Goal: Information Seeking & Learning: Learn about a topic

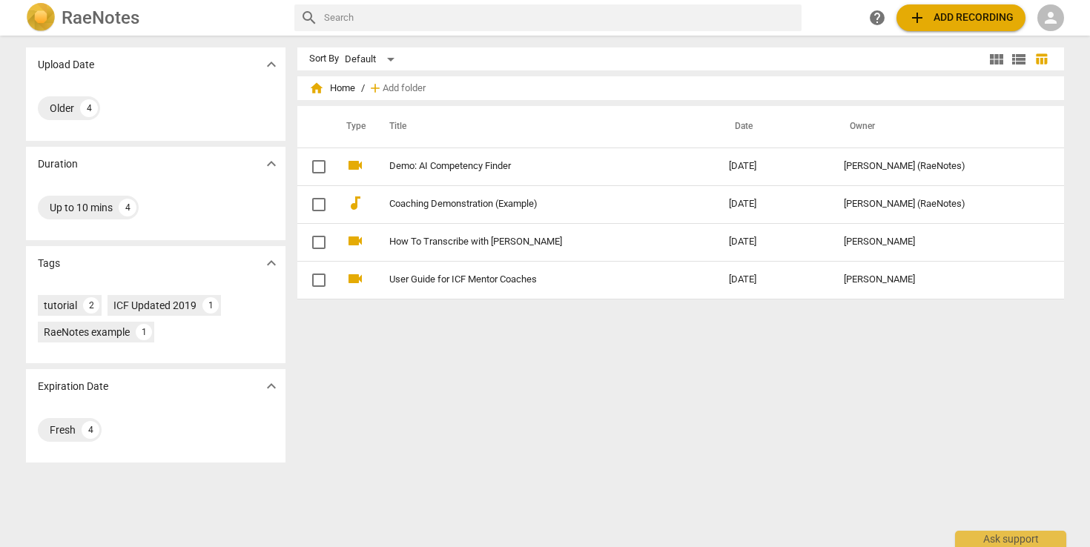
click at [122, 19] on h2 "RaeNotes" at bounding box center [101, 17] width 78 height 21
click at [81, 21] on h2 "RaeNotes" at bounding box center [101, 17] width 78 height 21
click at [62, 431] on div "Fresh" at bounding box center [63, 430] width 26 height 15
click at [91, 429] on div "4" at bounding box center [91, 430] width 18 height 18
click at [145, 305] on div "ICF Updated 2019" at bounding box center [154, 305] width 83 height 15
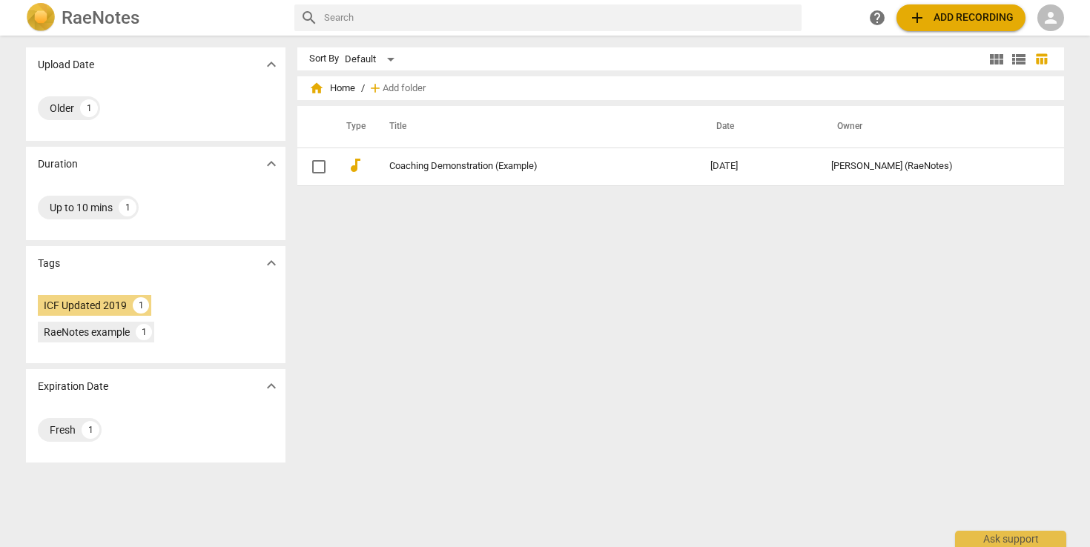
click at [1049, 23] on span "person" at bounding box center [1051, 18] width 18 height 18
click at [1045, 39] on li "Login" at bounding box center [1051, 36] width 53 height 36
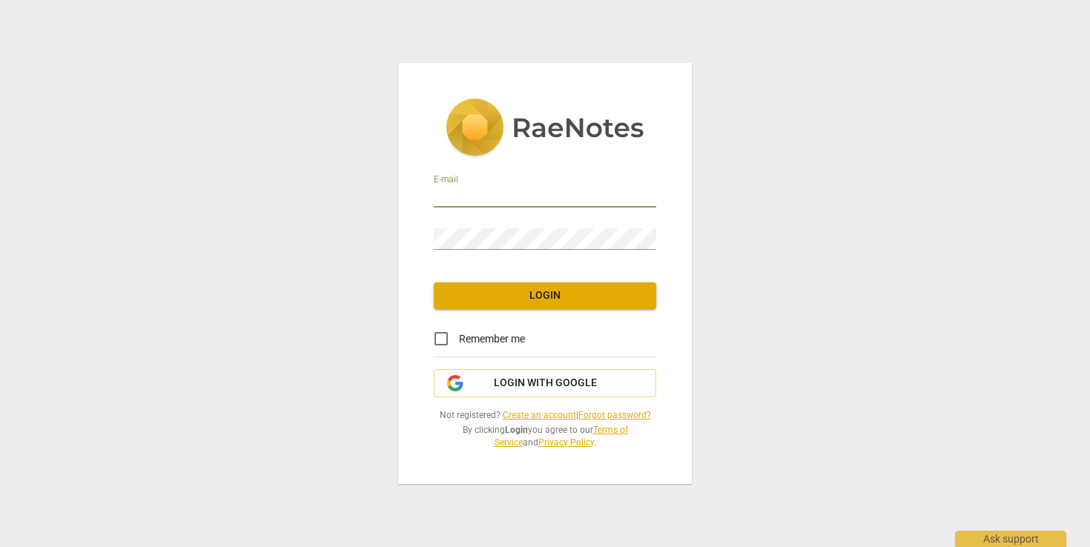
click at [450, 191] on input "email" at bounding box center [545, 196] width 222 height 21
click at [468, 186] on input "email" at bounding box center [545, 196] width 222 height 21
type input "[EMAIL_ADDRESS][DOMAIN_NAME]"
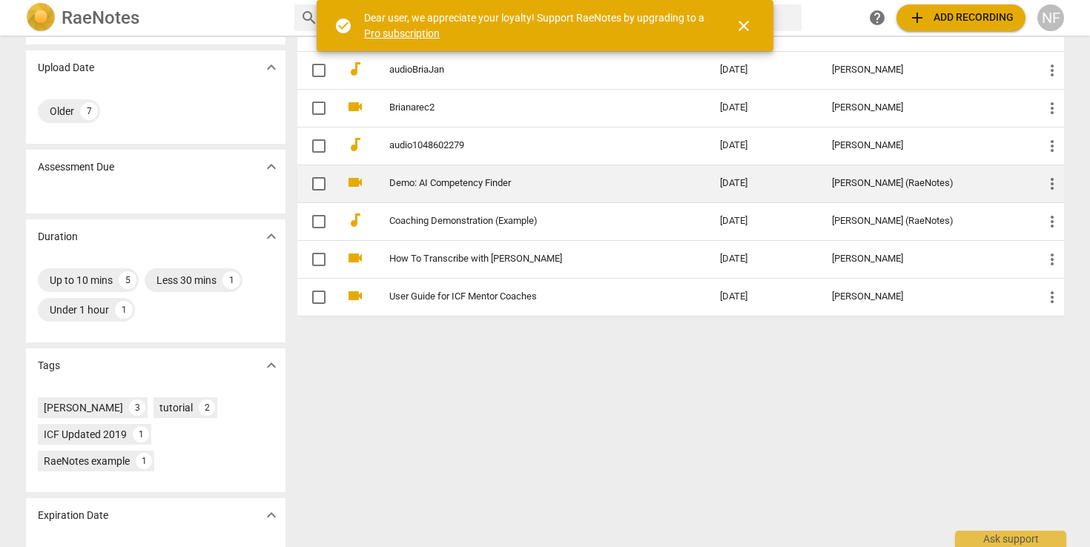
scroll to position [97, 0]
click at [483, 185] on link "Demo: AI Competency Finder" at bounding box center [527, 182] width 277 height 11
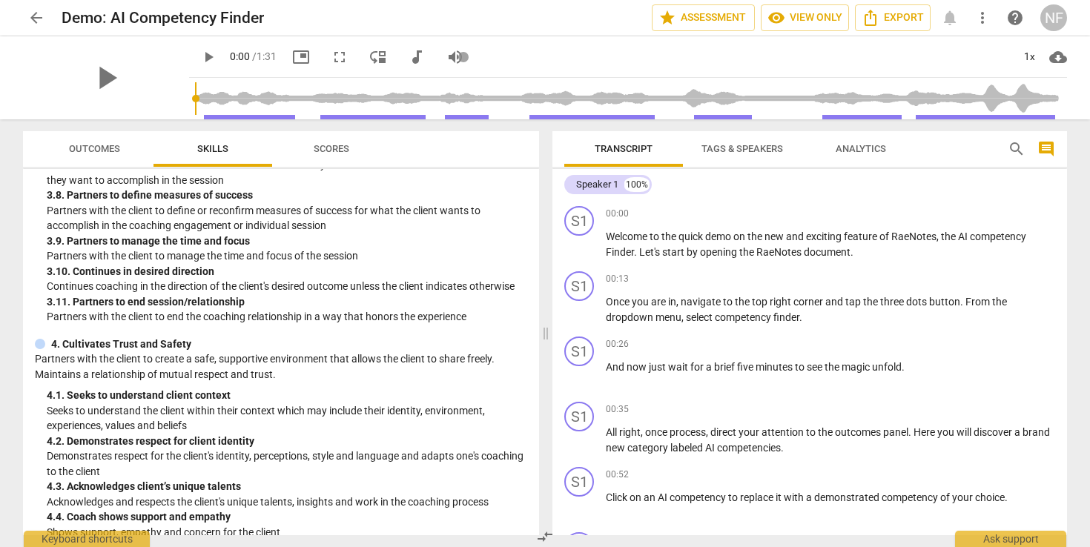
scroll to position [894, 0]
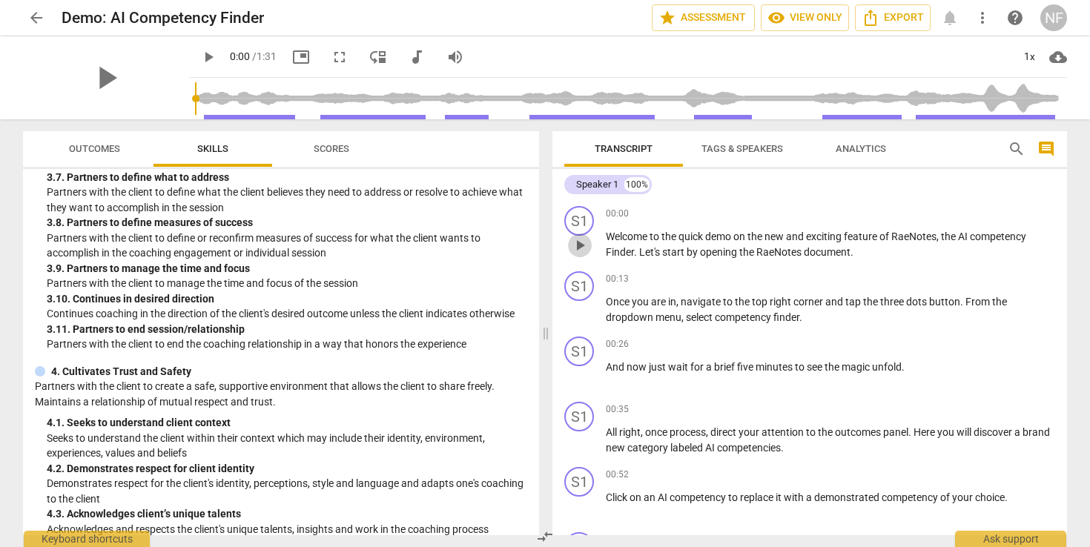
click at [583, 246] on span "play_arrow" at bounding box center [580, 245] width 18 height 18
click at [578, 446] on span "pause" at bounding box center [580, 441] width 18 height 18
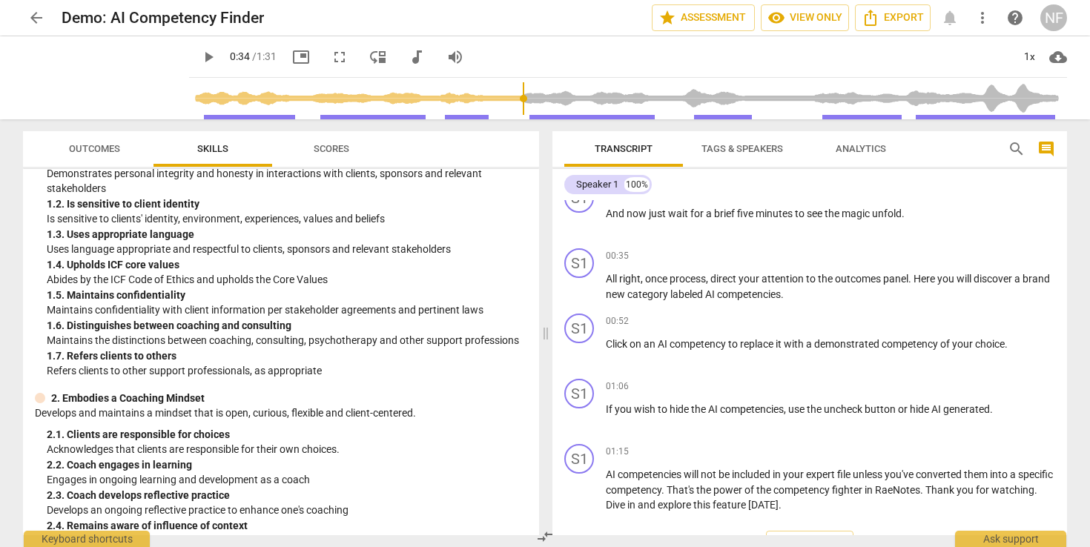
scroll to position [0, 0]
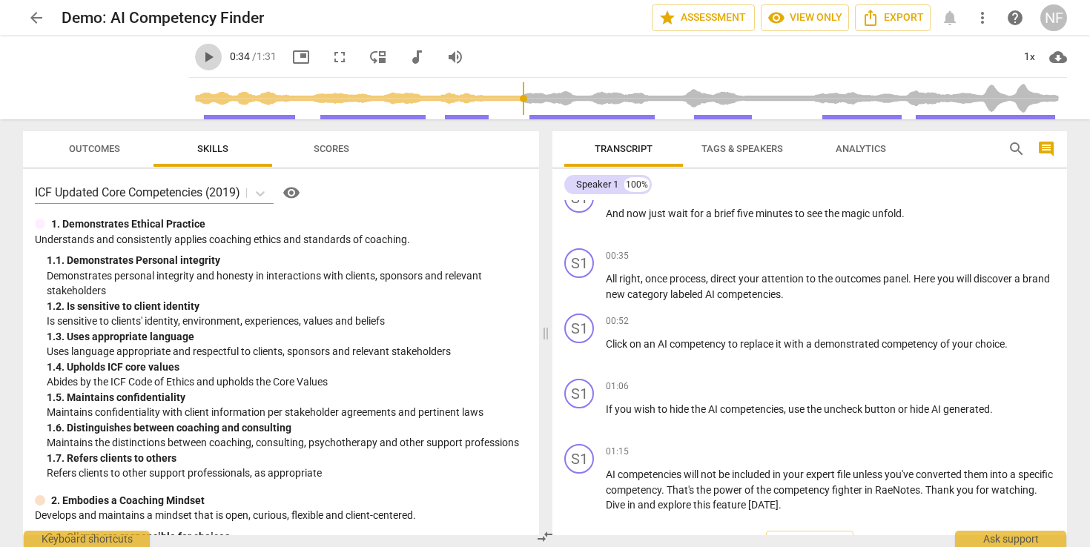
click at [208, 61] on span "play_arrow" at bounding box center [208, 57] width 18 height 18
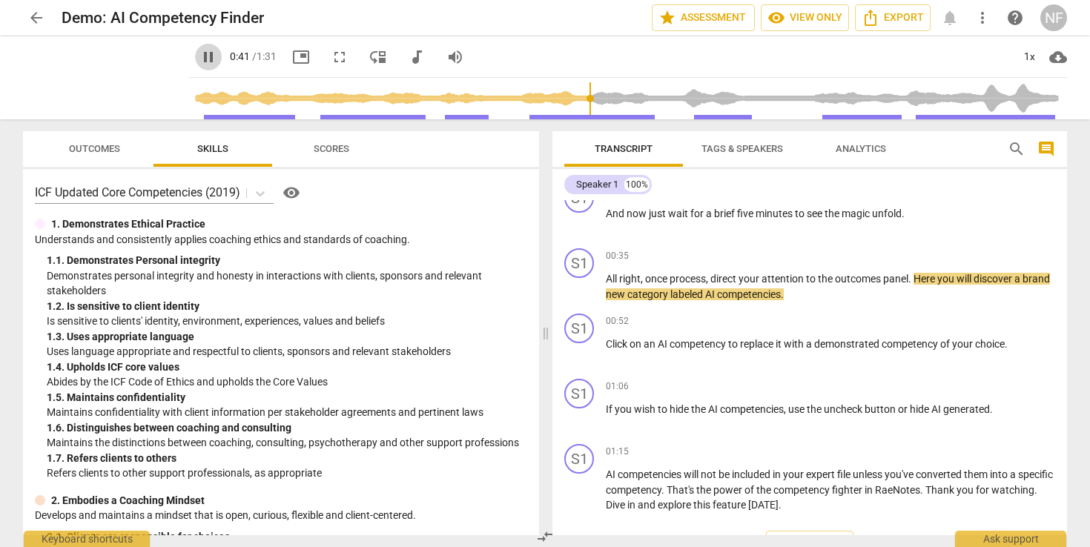
click at [208, 60] on span "pause" at bounding box center [208, 57] width 18 height 18
type input "42"
click at [33, 13] on span "arrow_back" at bounding box center [36, 18] width 18 height 18
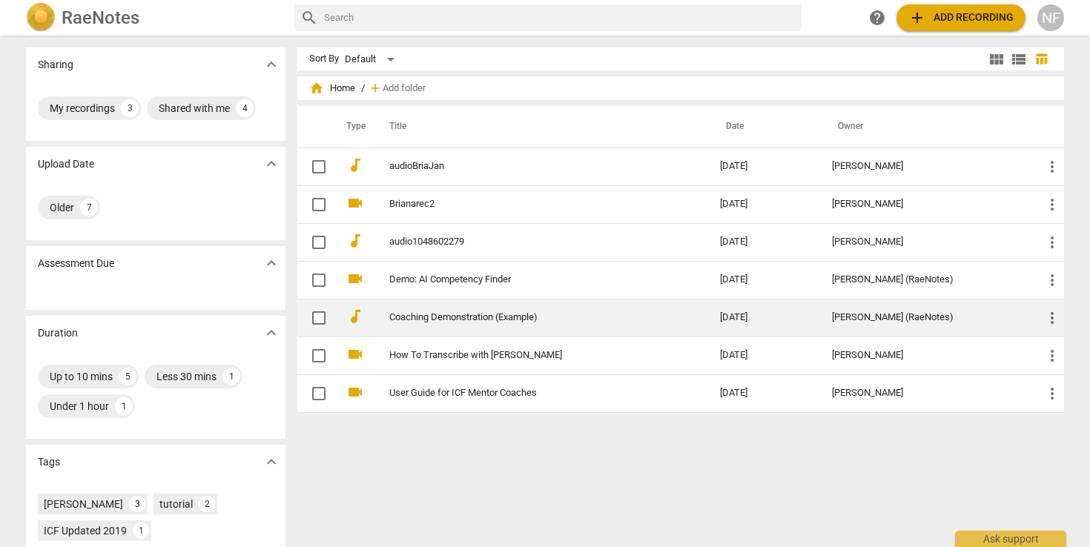
click at [456, 321] on link "Coaching Demonstration (Example)" at bounding box center [527, 317] width 277 height 11
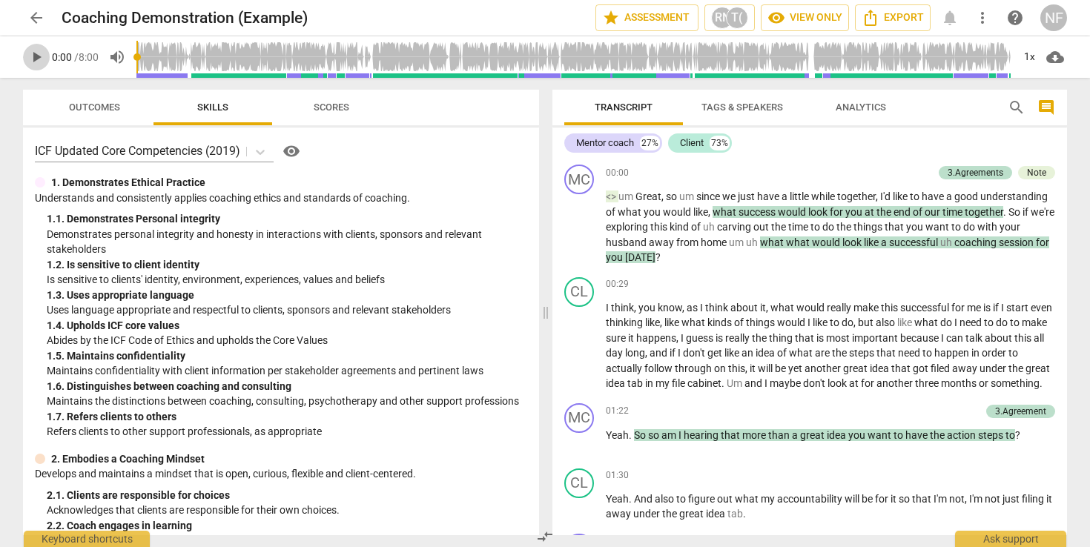
click at [33, 56] on span "play_arrow" at bounding box center [36, 57] width 18 height 18
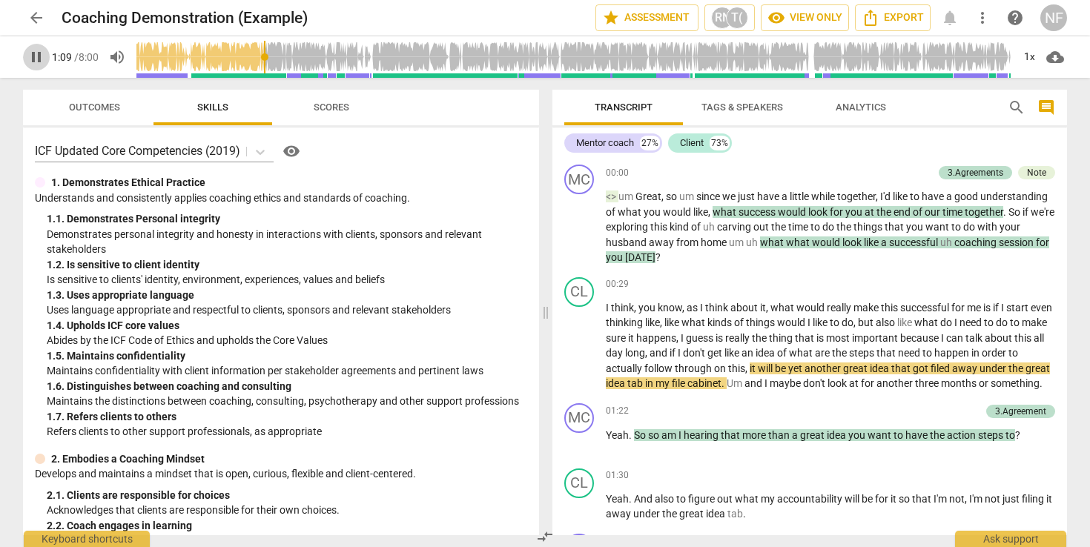
click at [39, 57] on span "pause" at bounding box center [36, 57] width 18 height 18
type input "70"
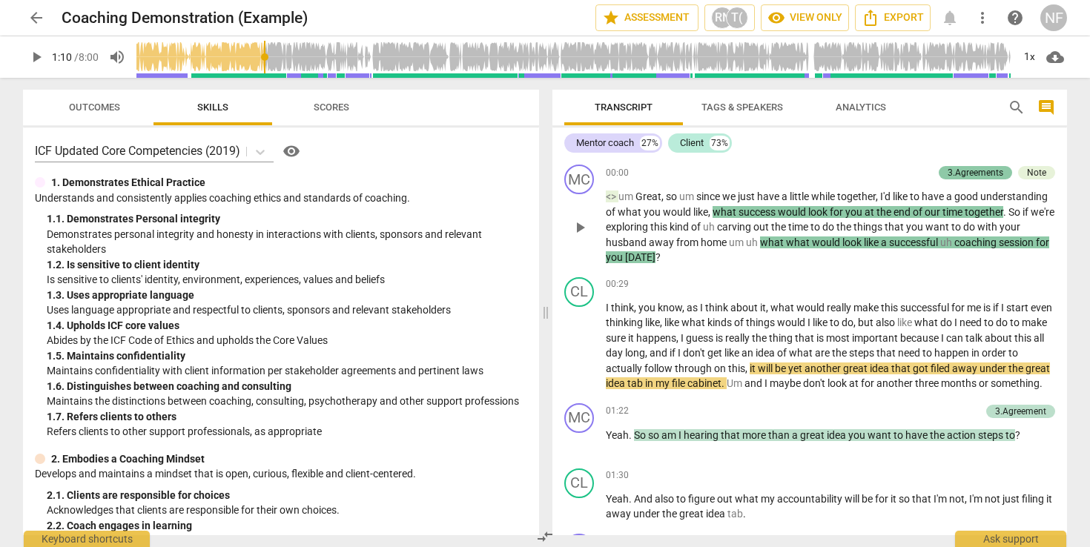
click at [963, 172] on div "3.Agreements" at bounding box center [975, 172] width 56 height 13
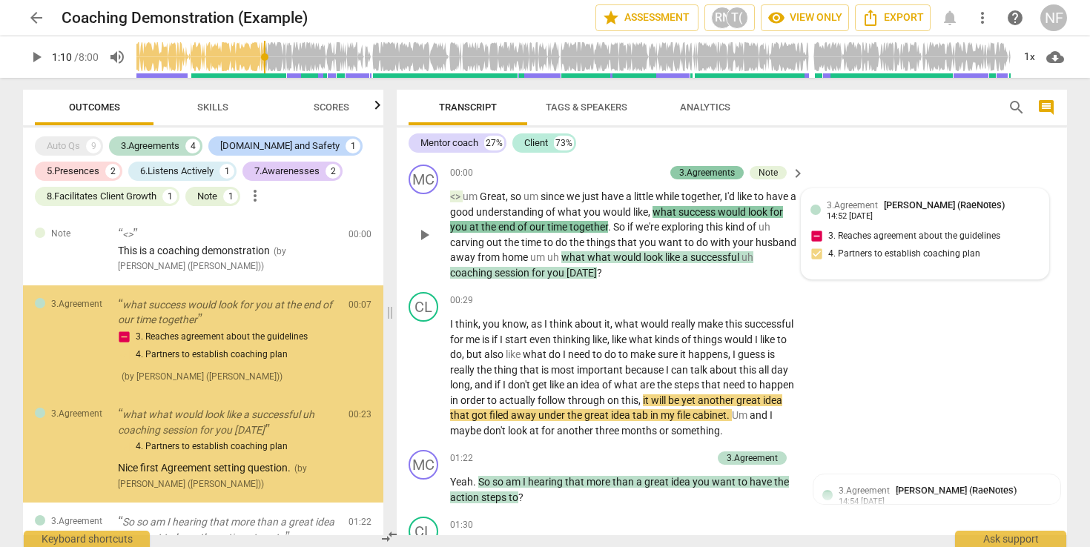
scroll to position [16, 0]
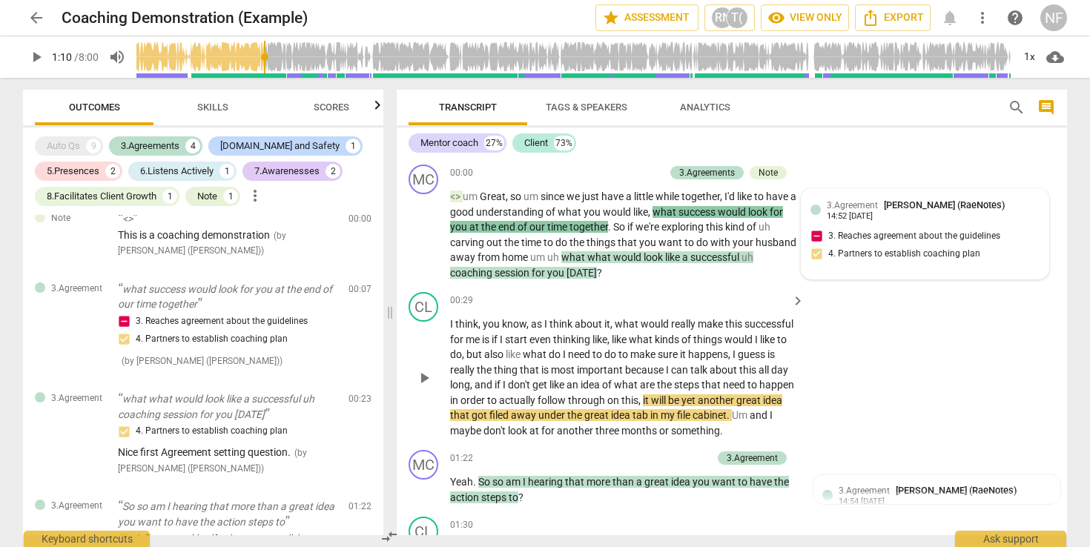
click at [537, 398] on span "actually" at bounding box center [518, 400] width 39 height 12
click at [795, 300] on span "keyboard_arrow_right" at bounding box center [798, 301] width 18 height 18
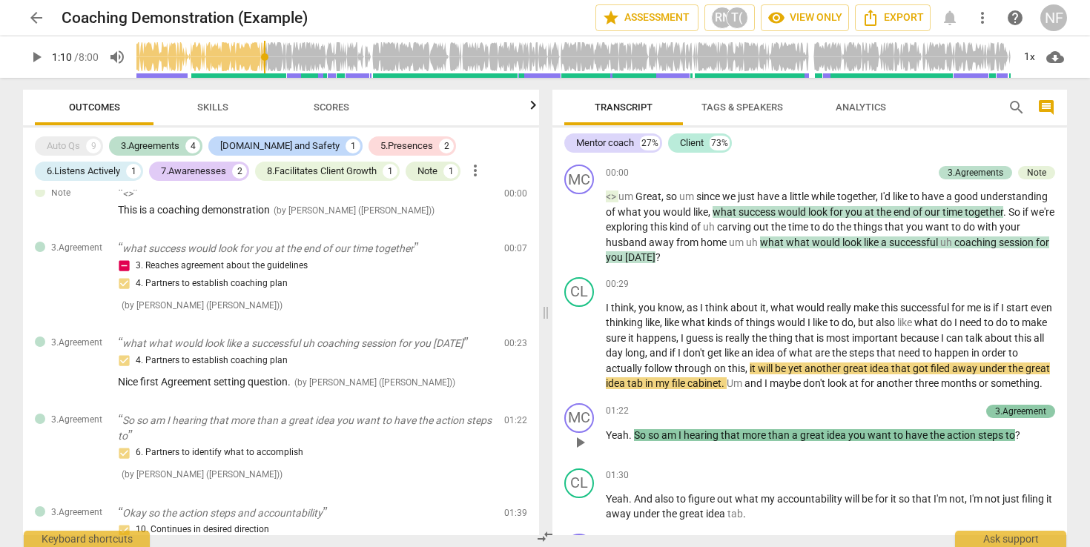
click at [1003, 418] on div "3.Agreement" at bounding box center [1020, 411] width 51 height 13
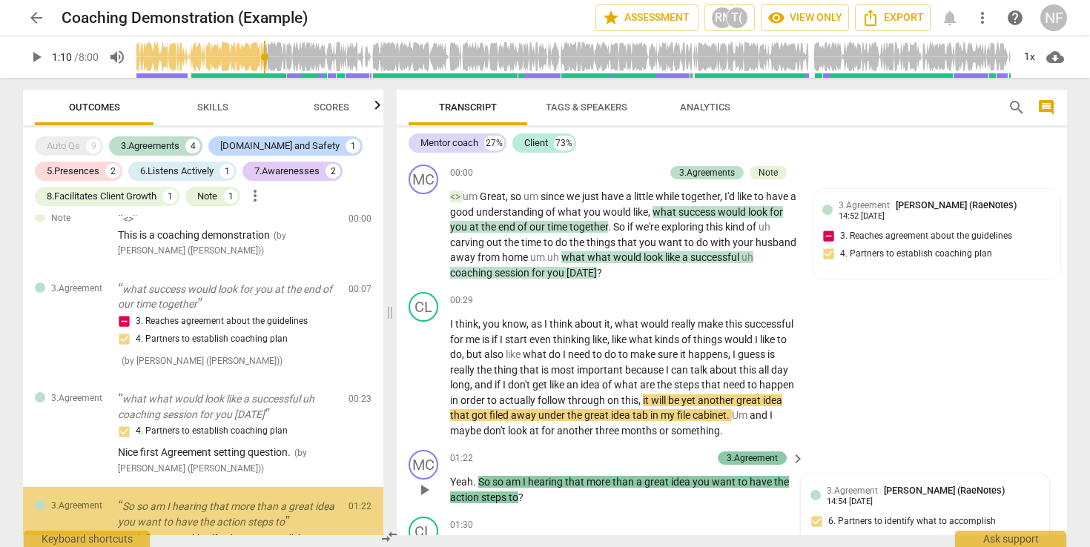
scroll to position [100, 0]
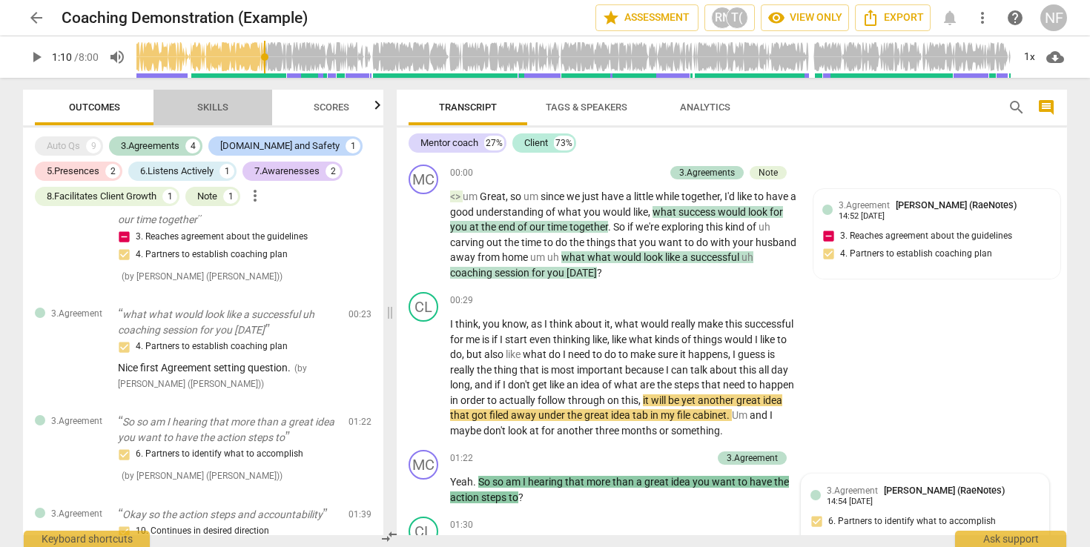
click at [211, 107] on span "Skills" at bounding box center [212, 107] width 31 height 11
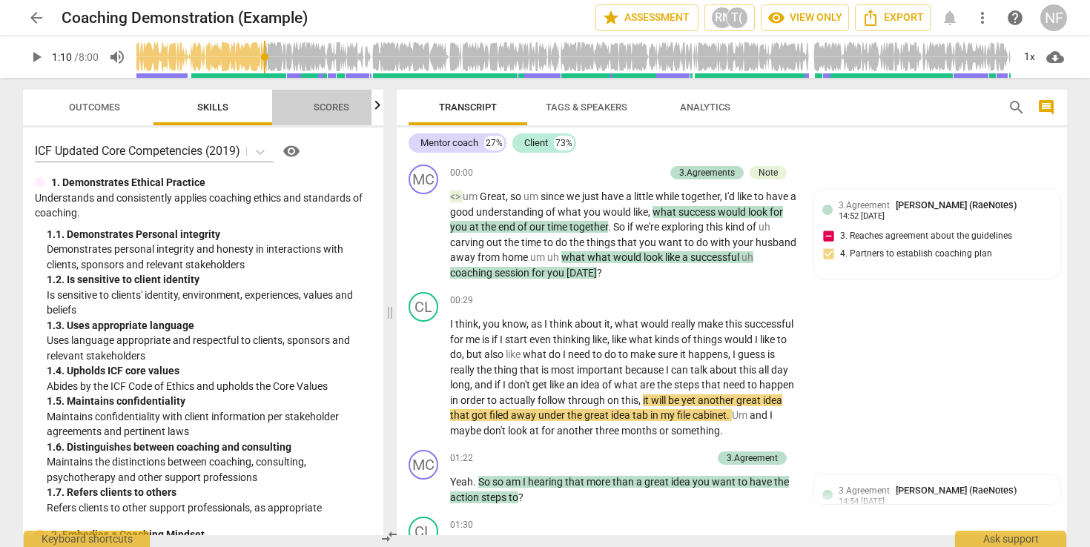
click at [322, 115] on span "Scores" at bounding box center [331, 108] width 71 height 20
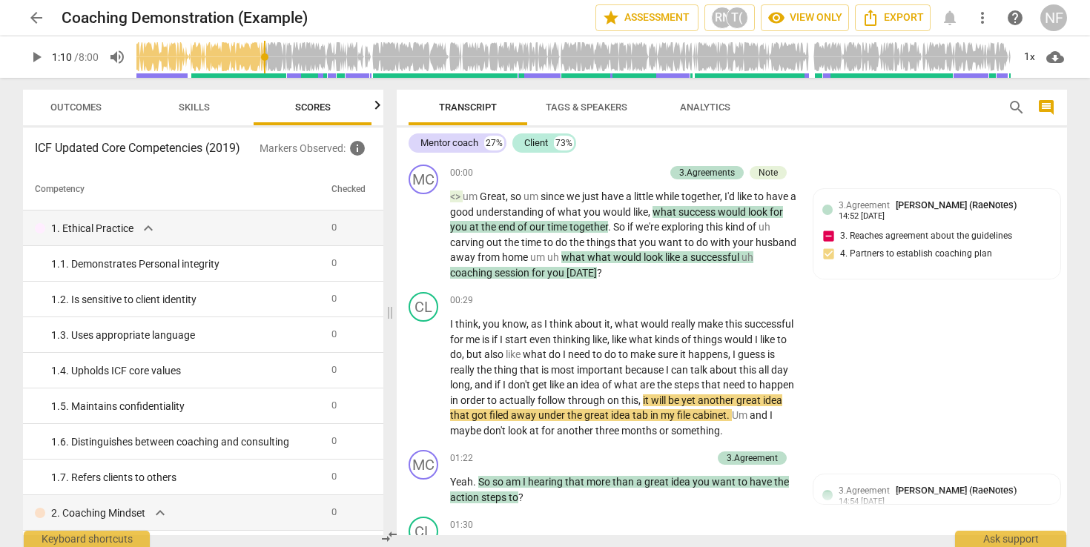
scroll to position [0, 19]
click at [707, 105] on span "Analytics" at bounding box center [705, 107] width 50 height 11
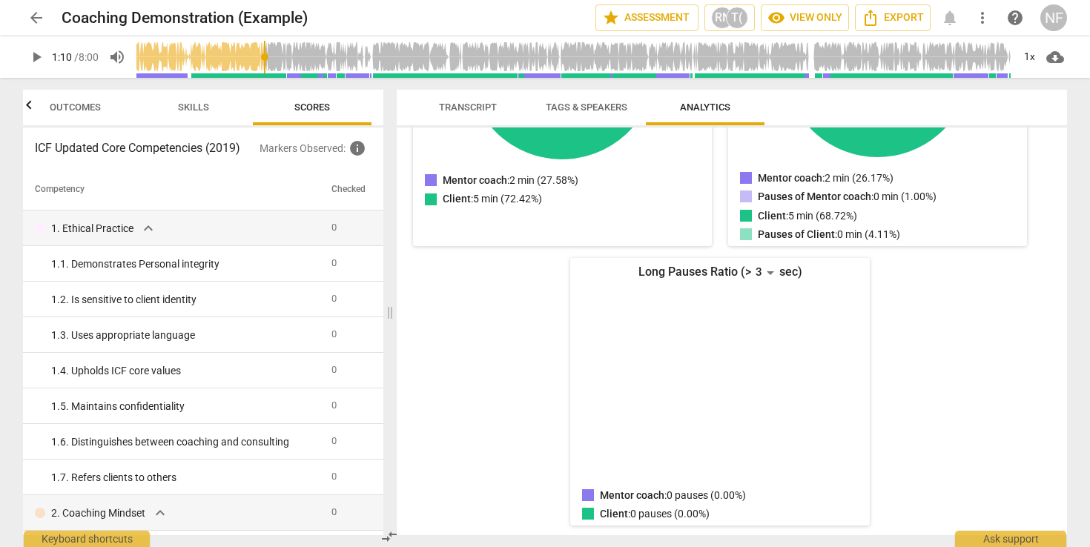
scroll to position [0, 0]
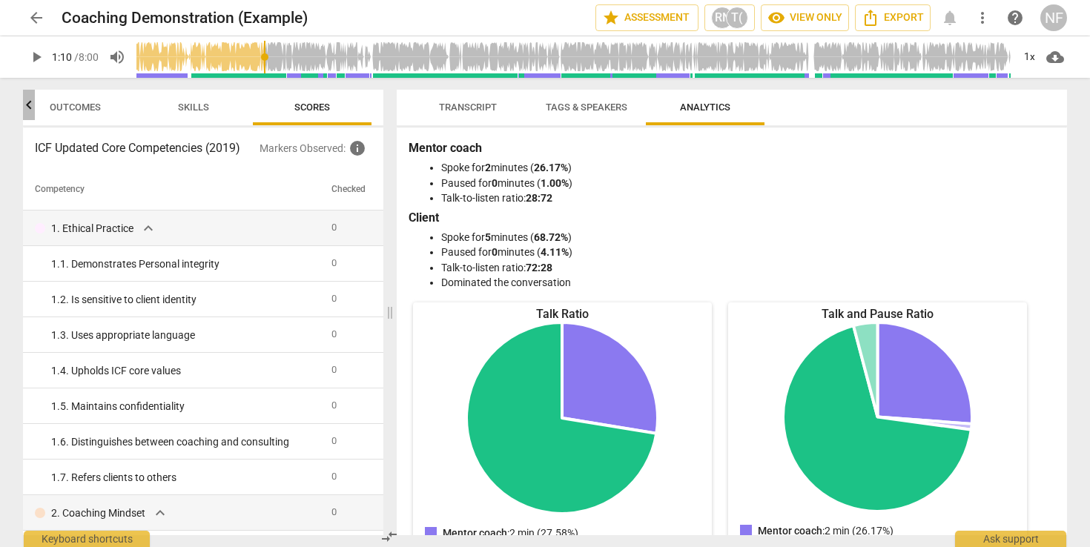
click at [30, 108] on icon "button" at bounding box center [29, 105] width 18 height 18
click at [1059, 19] on div "NF" at bounding box center [1053, 17] width 27 height 27
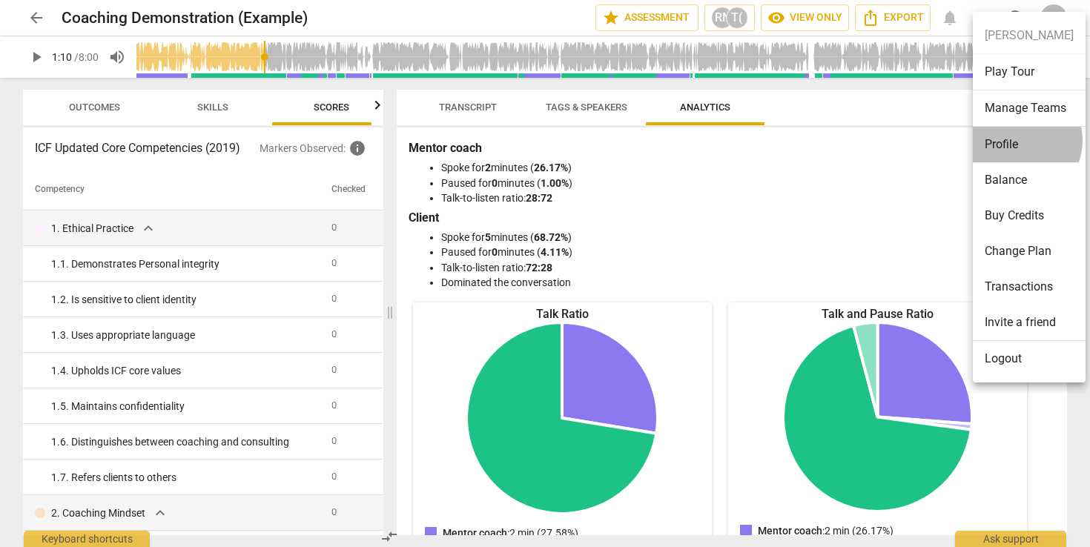
click at [1016, 140] on li "Profile" at bounding box center [1029, 145] width 113 height 36
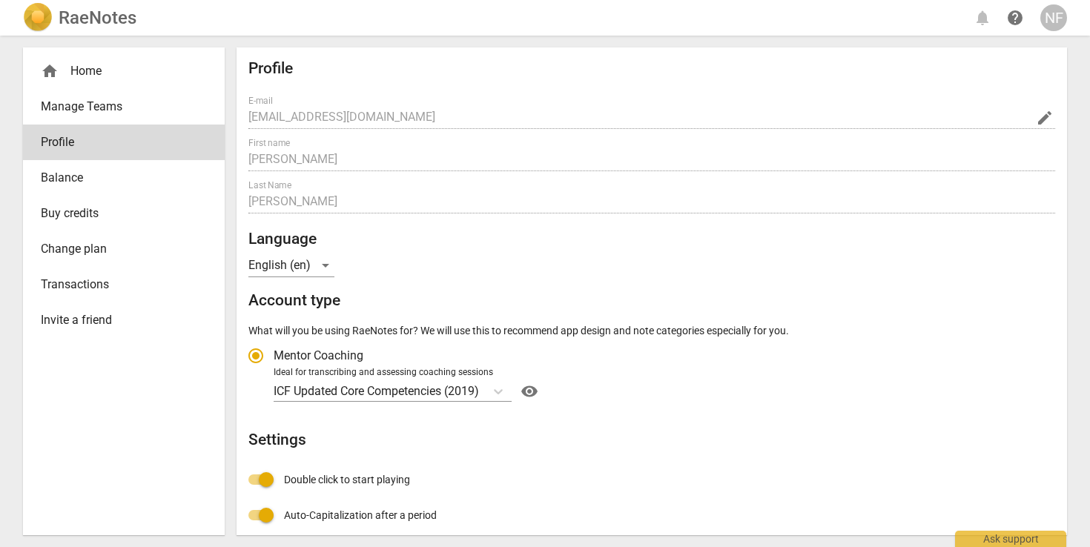
radio input "false"
click at [1051, 22] on div "NF" at bounding box center [1053, 17] width 27 height 27
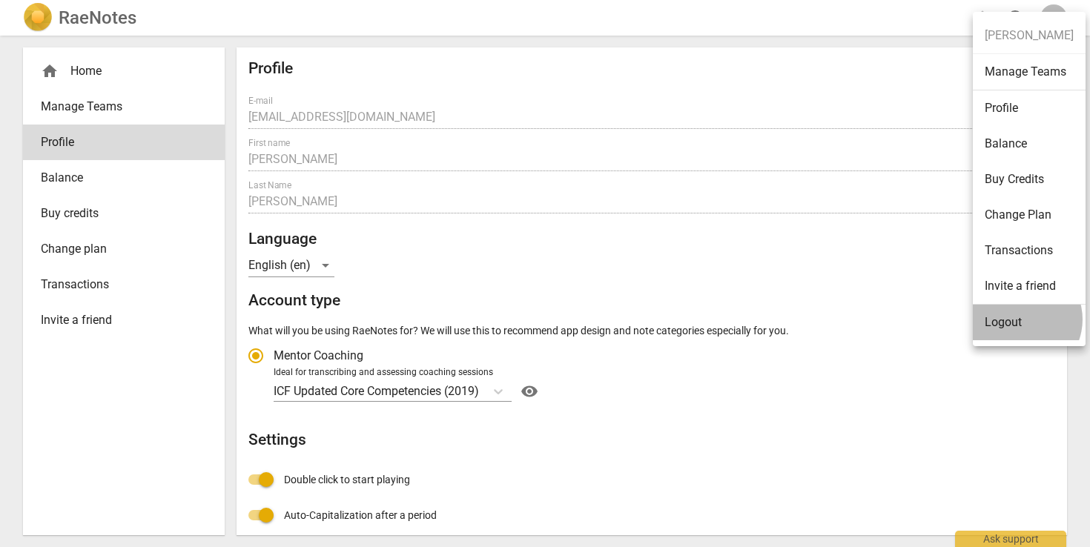
click at [1019, 320] on li "Logout" at bounding box center [1029, 323] width 113 height 36
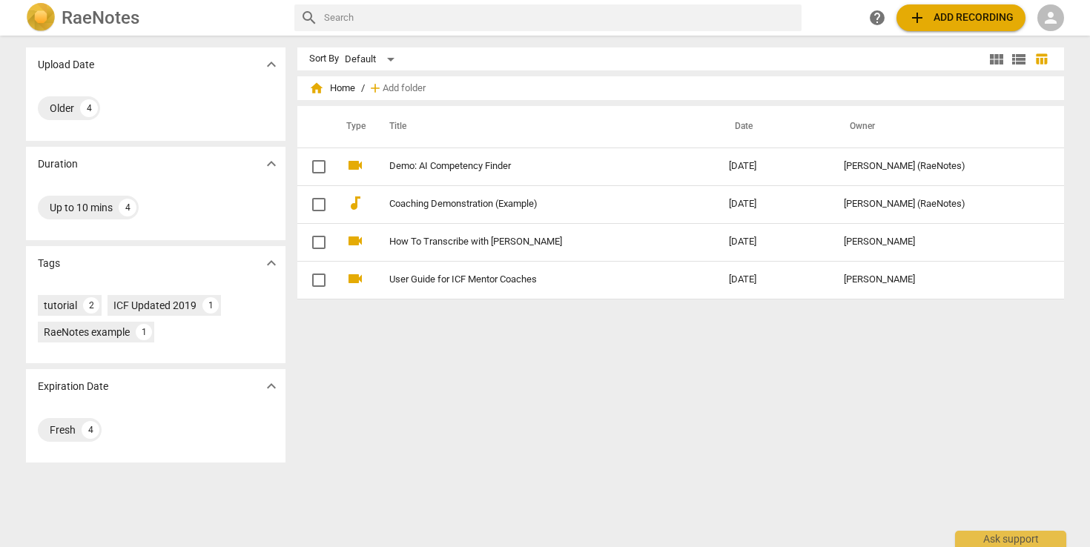
click at [1058, 21] on span "person" at bounding box center [1051, 18] width 18 height 18
click at [1035, 42] on li "Login" at bounding box center [1051, 36] width 53 height 36
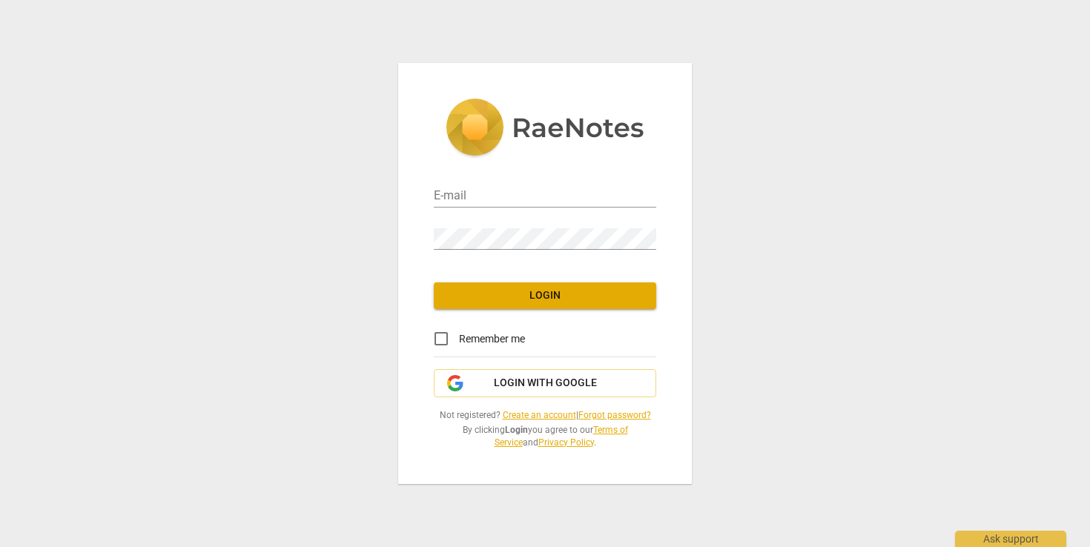
click at [536, 182] on div "E-mail" at bounding box center [545, 190] width 222 height 33
click at [522, 199] on input "email" at bounding box center [545, 196] width 222 height 21
type input "[EMAIL_ADDRESS][DOMAIN_NAME]"
click at [517, 217] on div "Password" at bounding box center [545, 232] width 222 height 33
click at [506, 225] on div "Password" at bounding box center [545, 232] width 222 height 33
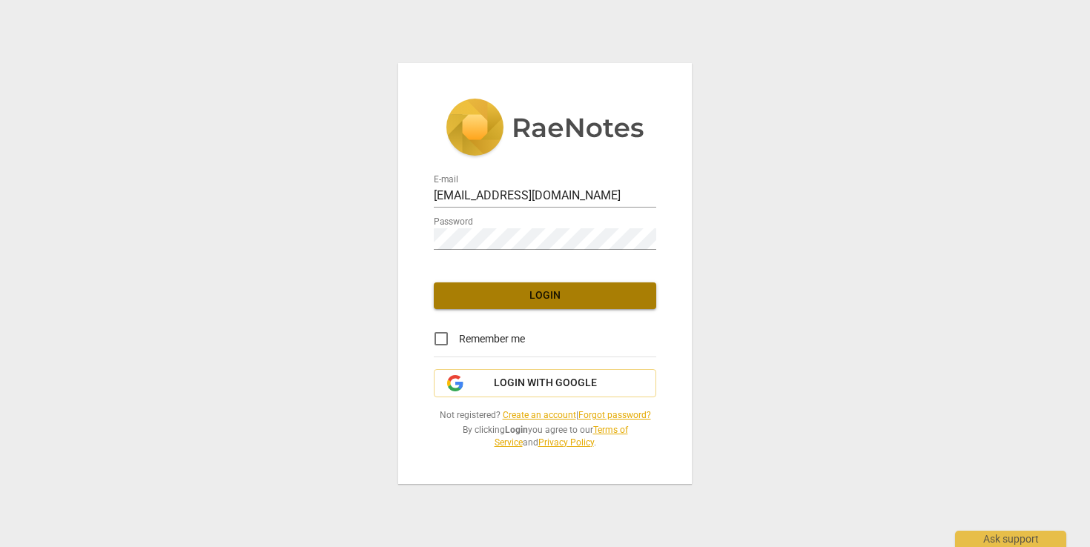
click at [562, 302] on span "Login" at bounding box center [545, 295] width 199 height 15
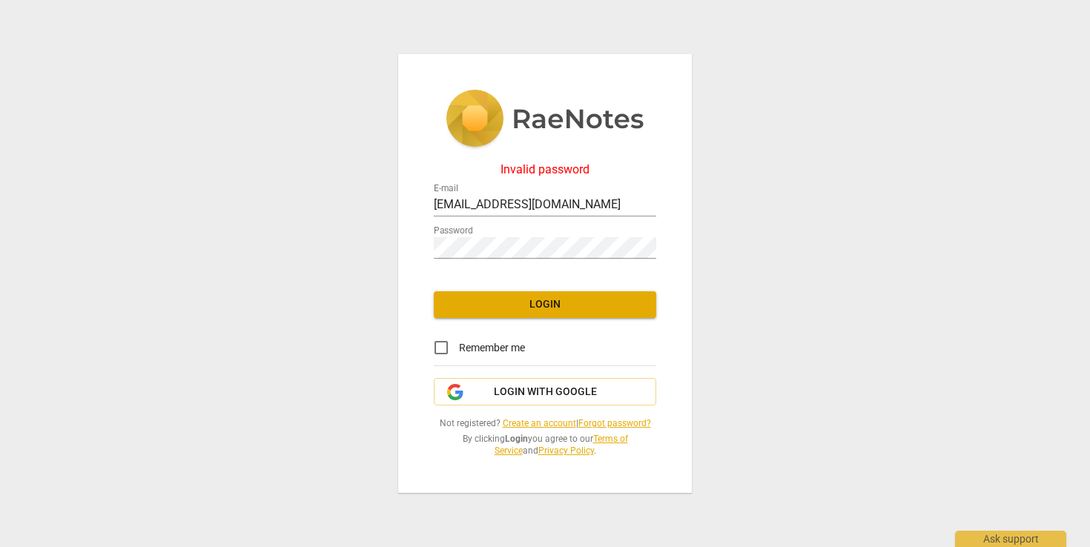
click at [628, 421] on link "Forgot password?" at bounding box center [614, 423] width 73 height 10
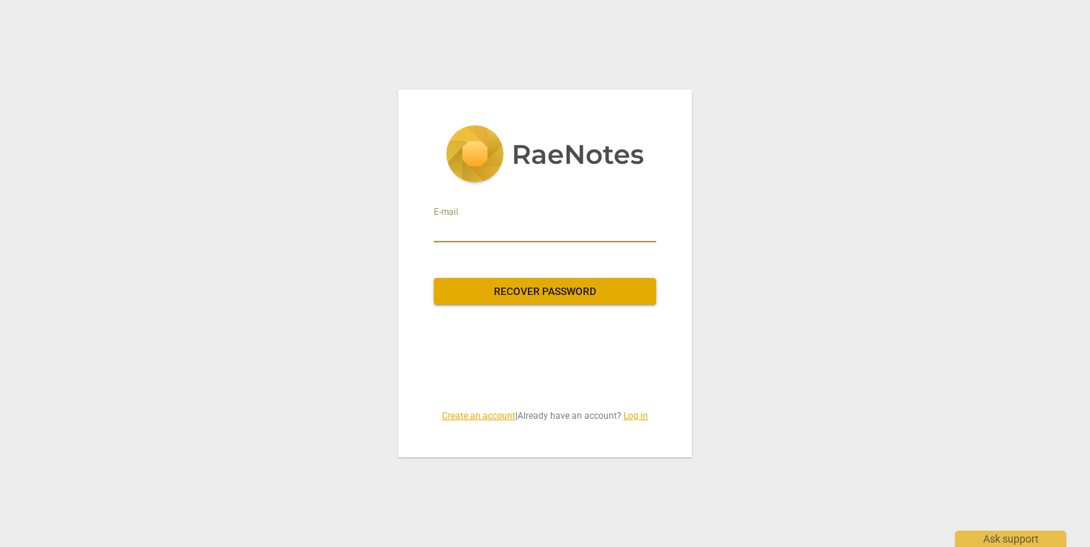
click at [471, 231] on input "email" at bounding box center [545, 231] width 222 height 24
type input "[EMAIL_ADDRESS][DOMAIN_NAME]"
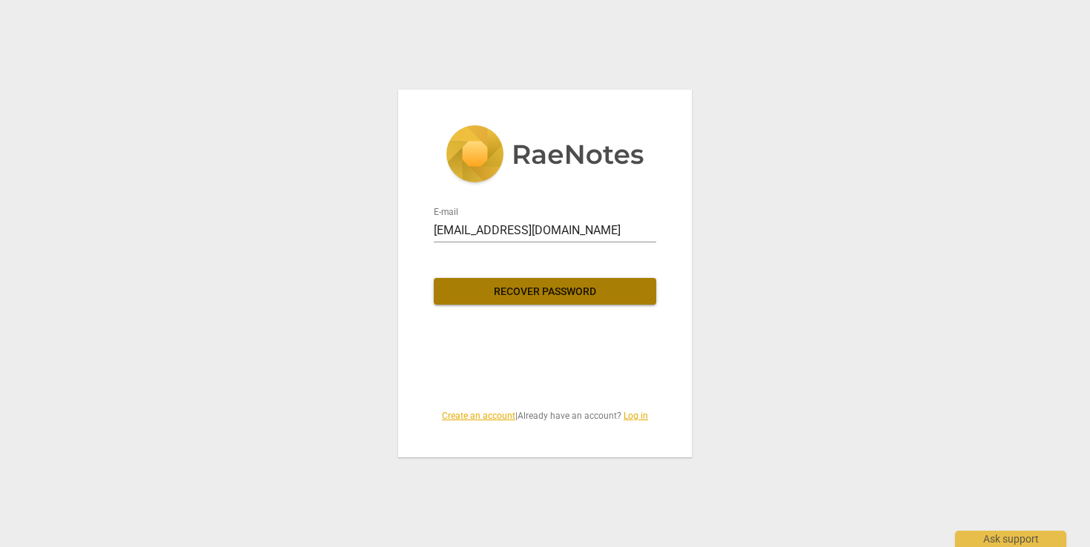
click at [518, 291] on span "Recover password" at bounding box center [545, 292] width 199 height 15
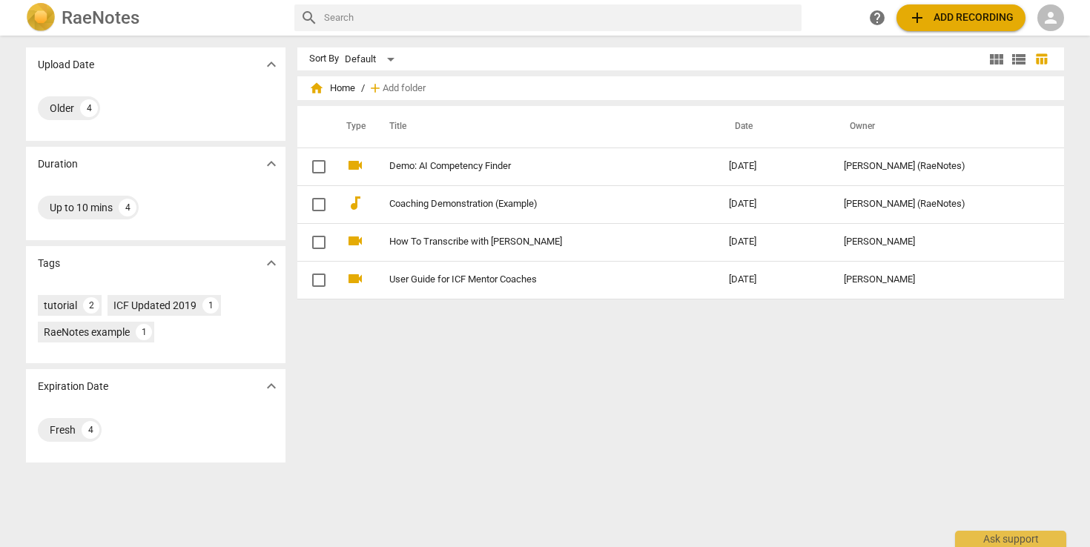
click at [1053, 15] on span "person" at bounding box center [1051, 18] width 18 height 18
click at [1051, 40] on li "Login" at bounding box center [1051, 36] width 53 height 36
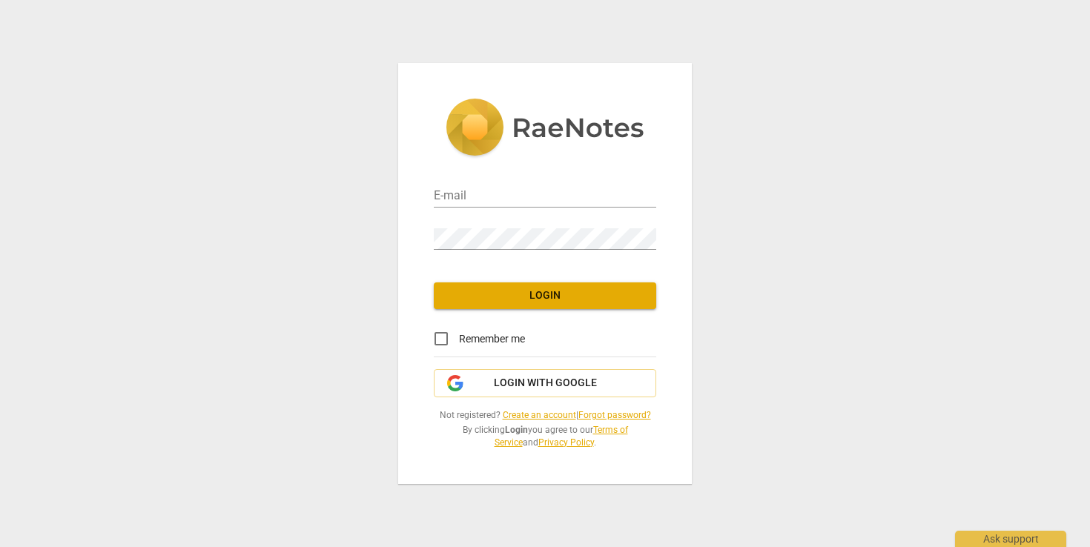
type input "[EMAIL_ADDRESS][DOMAIN_NAME]"
click at [614, 297] on span "Login" at bounding box center [545, 295] width 199 height 15
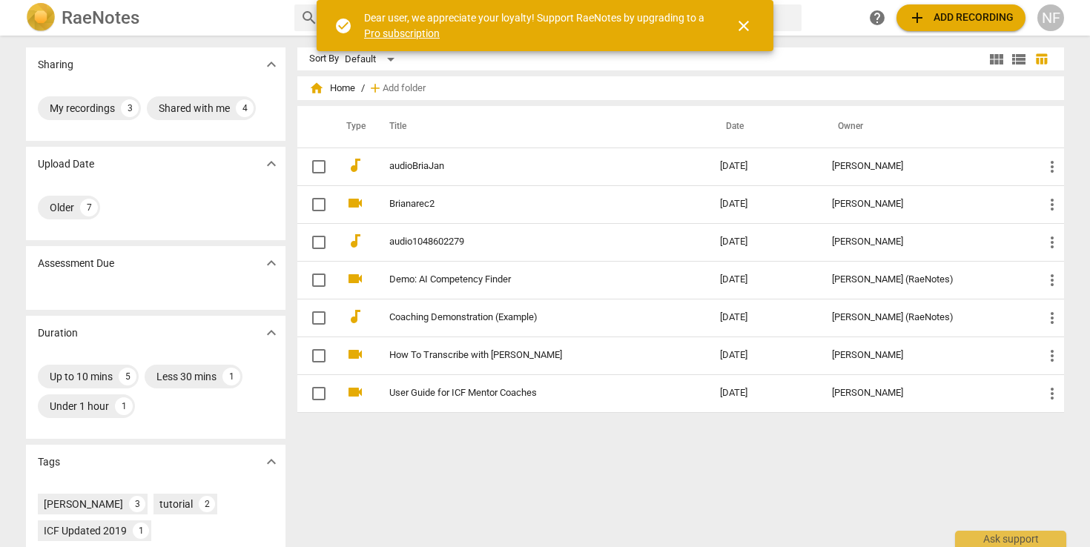
click at [48, 17] on img at bounding box center [41, 18] width 30 height 30
click at [744, 23] on span "close" at bounding box center [744, 26] width 18 height 18
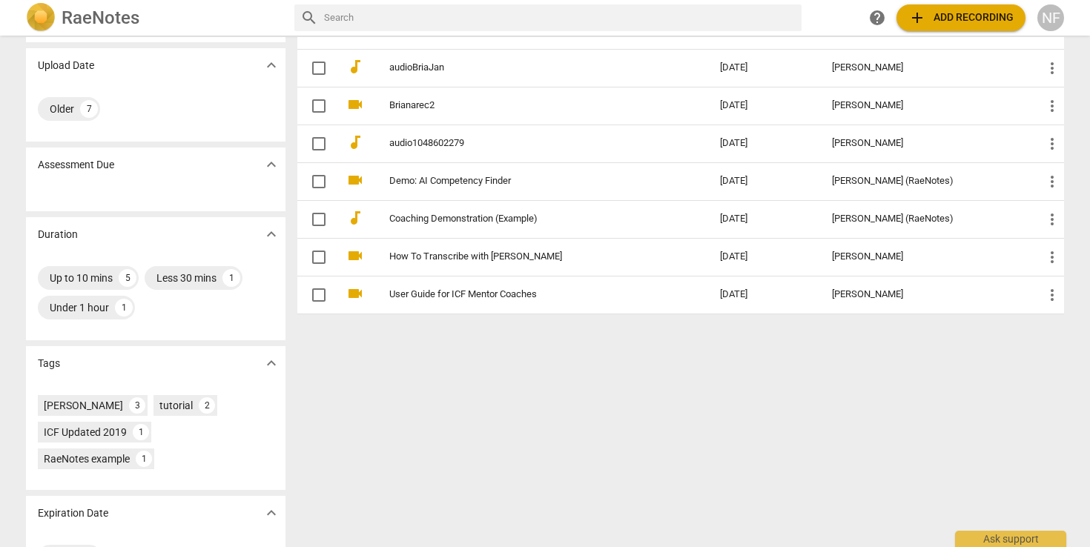
scroll to position [97, 0]
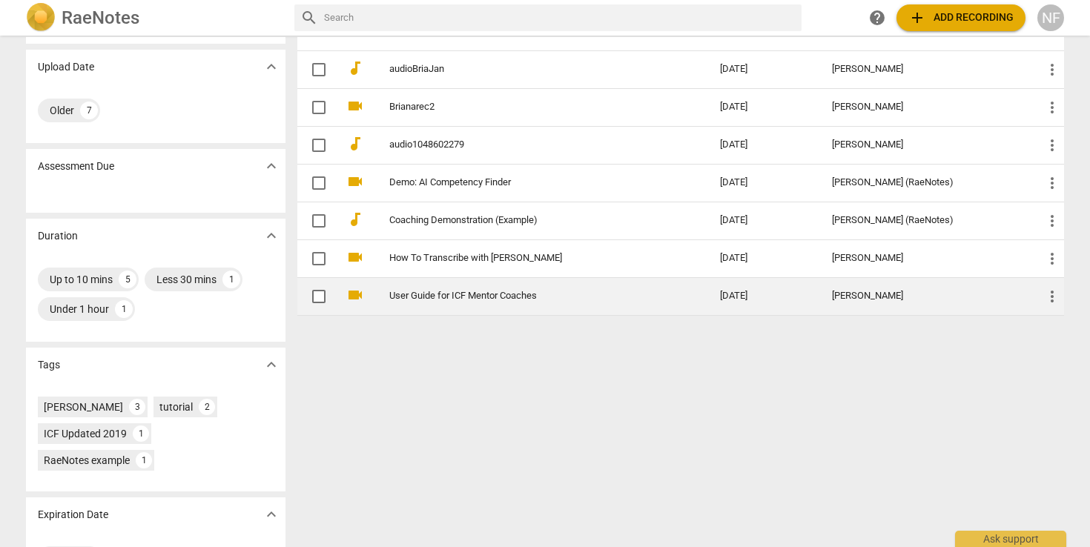
click at [480, 294] on link "User Guide for ICF Mentor Coaches" at bounding box center [527, 296] width 277 height 11
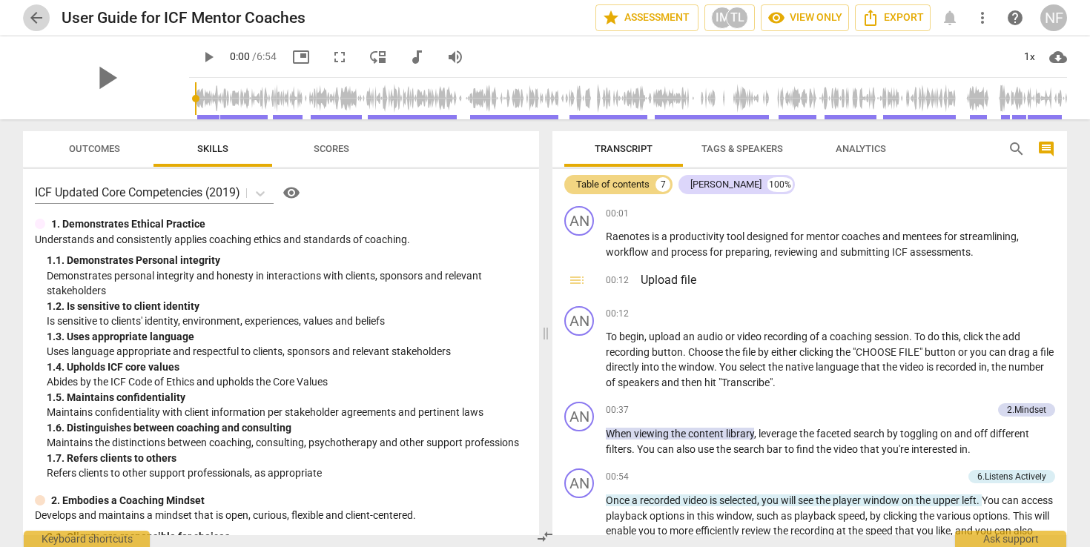
click at [39, 16] on span "arrow_back" at bounding box center [36, 18] width 18 height 18
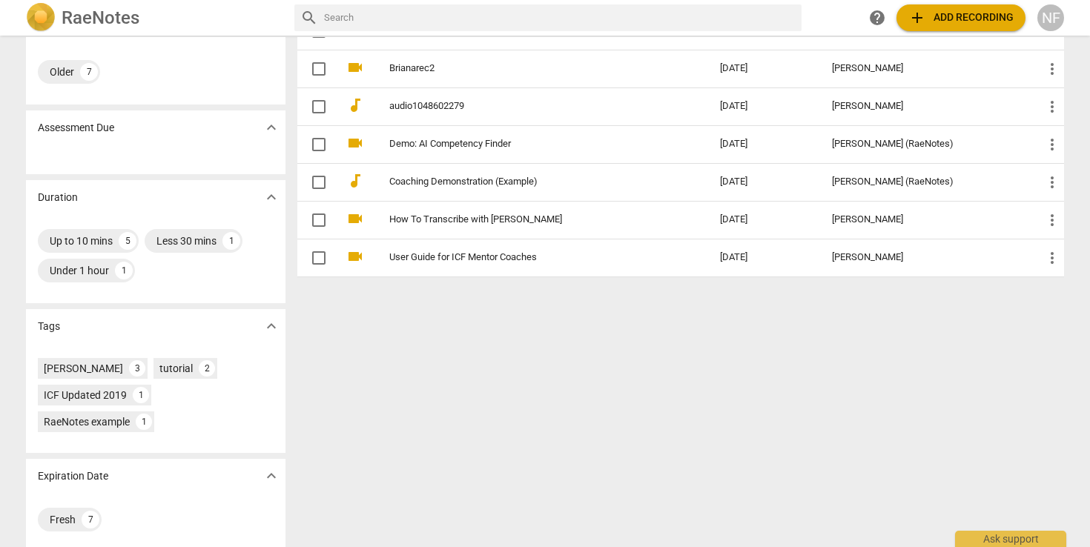
scroll to position [147, 0]
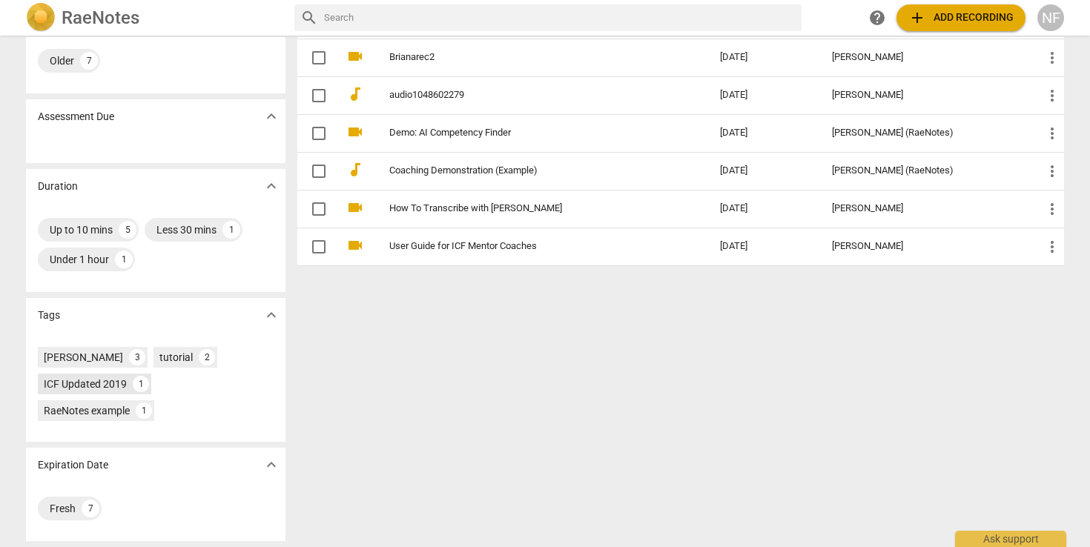
click at [83, 386] on div "ICF Updated 2019" at bounding box center [85, 384] width 83 height 15
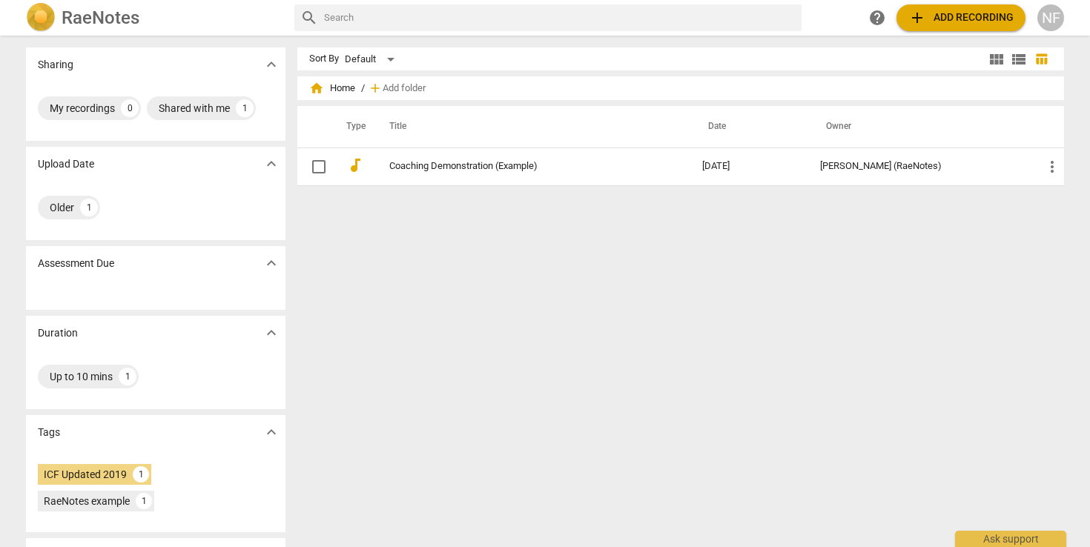
click at [81, 14] on h2 "RaeNotes" at bounding box center [101, 17] width 78 height 21
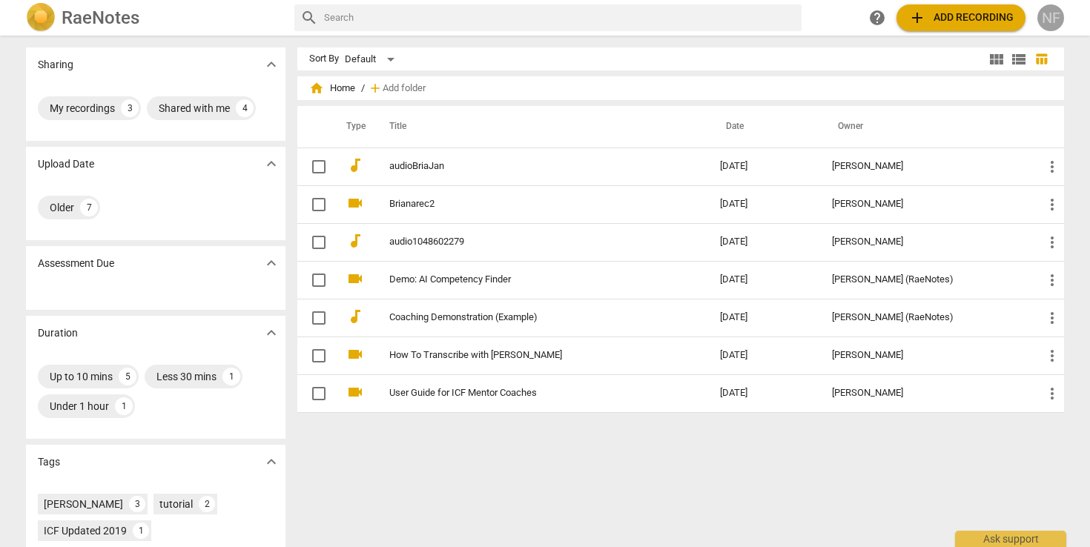
click at [1045, 23] on div "NF" at bounding box center [1050, 17] width 27 height 27
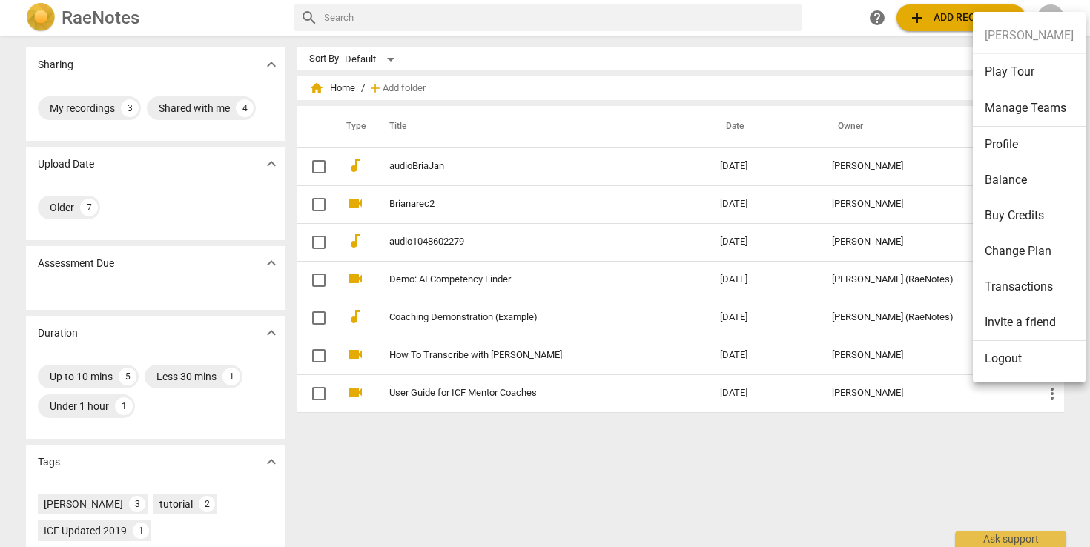
click at [787, 458] on div at bounding box center [545, 273] width 1090 height 547
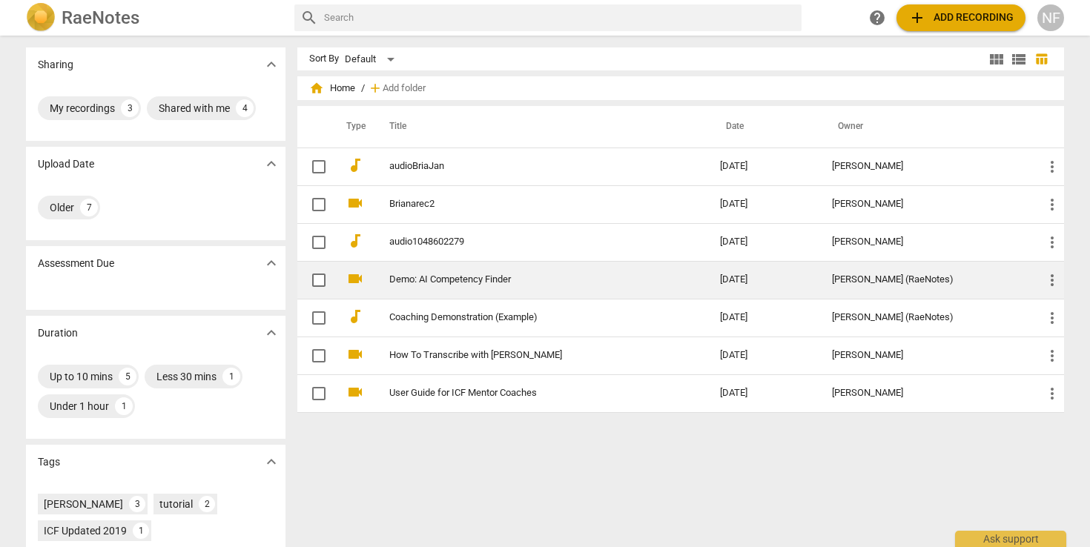
click at [440, 279] on link "Demo: AI Competency Finder" at bounding box center [527, 279] width 277 height 11
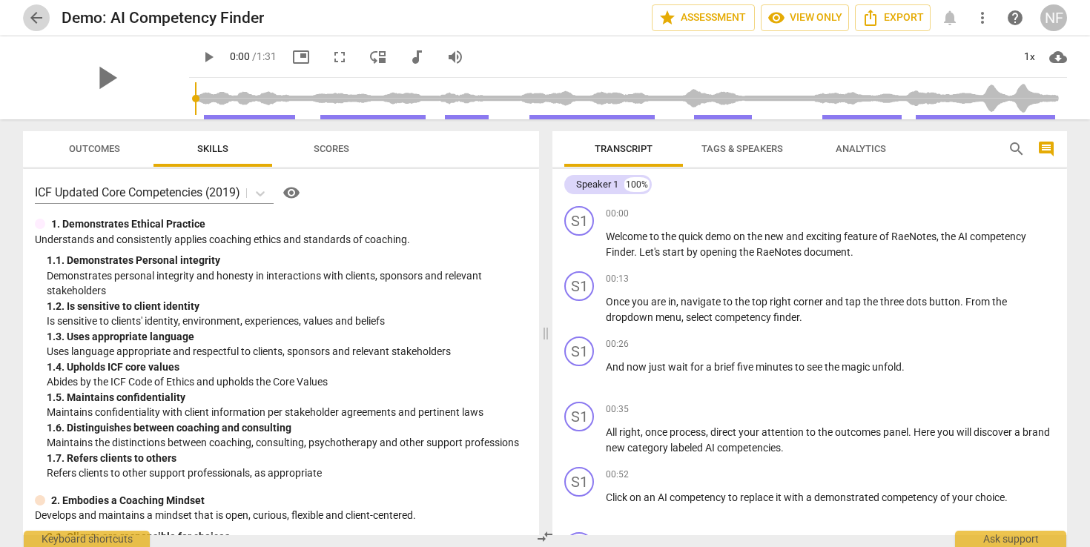
click at [42, 21] on span "arrow_back" at bounding box center [36, 18] width 18 height 18
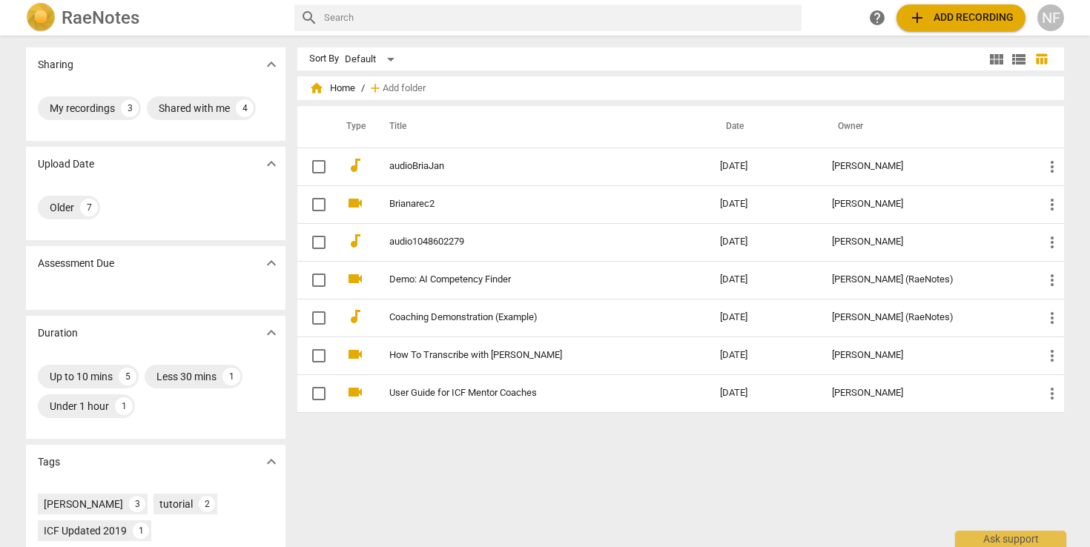
click at [1050, 13] on div "NF" at bounding box center [1050, 17] width 27 height 27
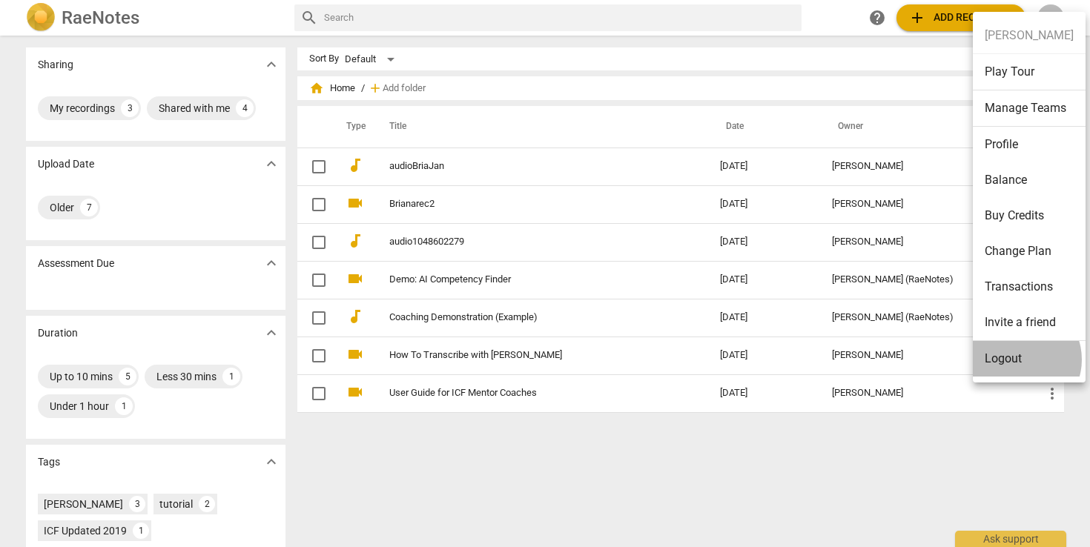
click at [1017, 360] on li "Logout" at bounding box center [1029, 359] width 113 height 36
